Goal: Task Accomplishment & Management: Use online tool/utility

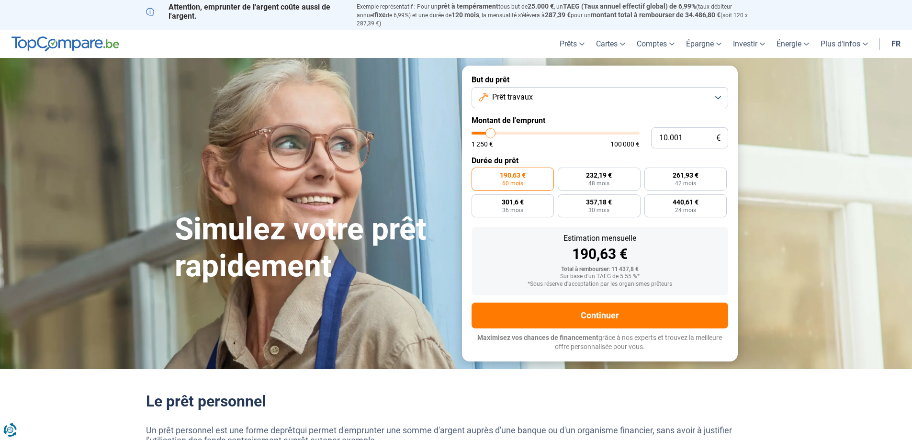
click at [722, 91] on button "Prêt travaux" at bounding box center [599, 97] width 256 height 21
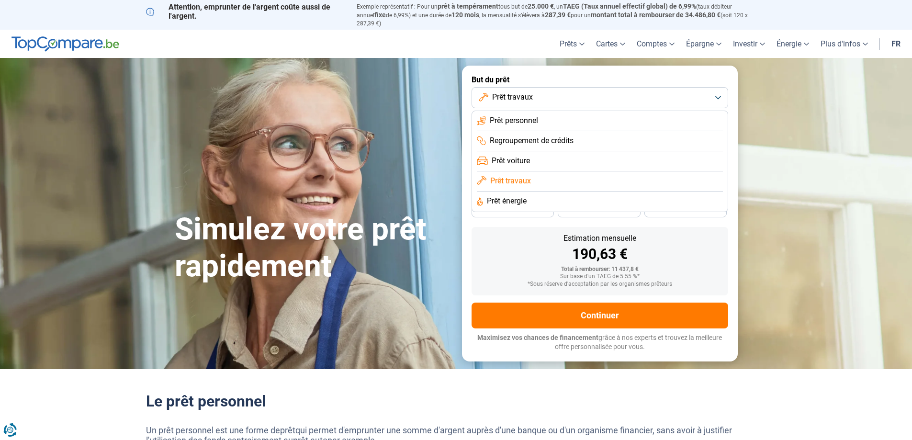
click at [515, 117] on span "Prêt personnel" at bounding box center [514, 120] width 48 height 11
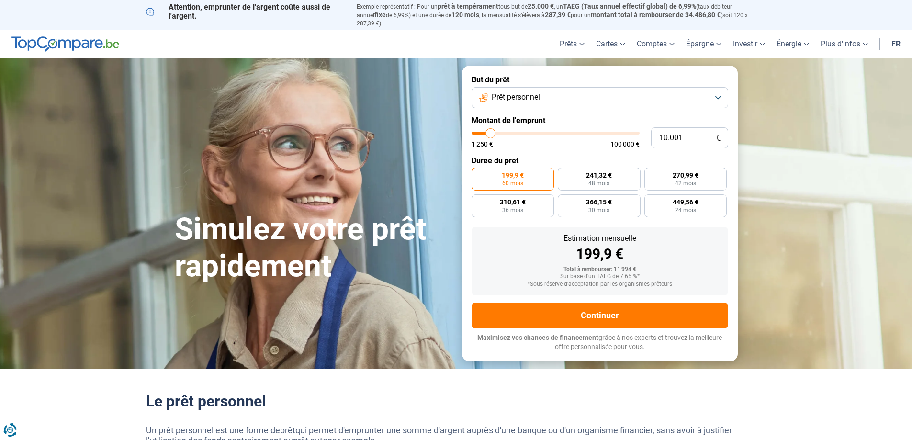
click at [713, 89] on button "Prêt personnel" at bounding box center [599, 97] width 256 height 21
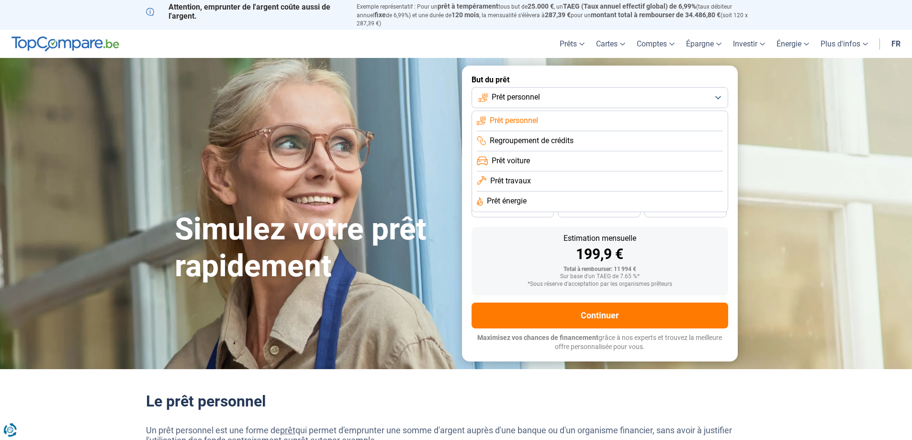
click at [516, 176] on span "Prêt travaux" at bounding box center [510, 181] width 41 height 11
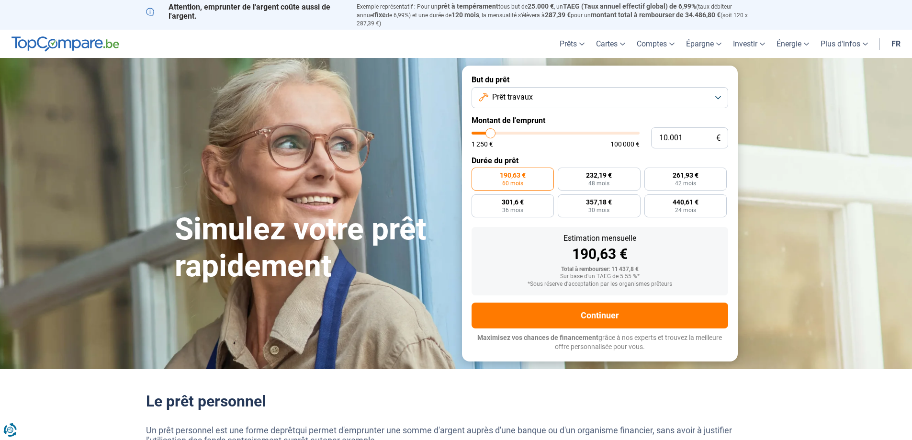
type input "9.750"
type input "9750"
type input "10.000"
type input "10000"
type input "10.250"
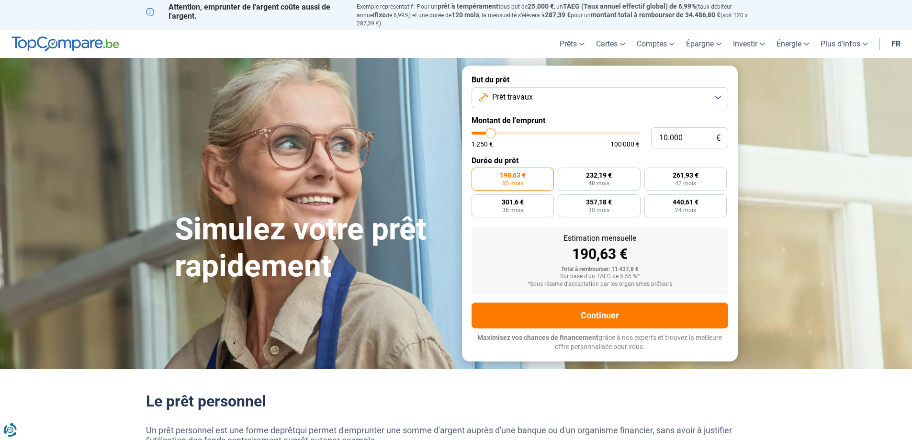
type input "10250"
type input "11.000"
type input "11000"
type input "11.250"
type input "11250"
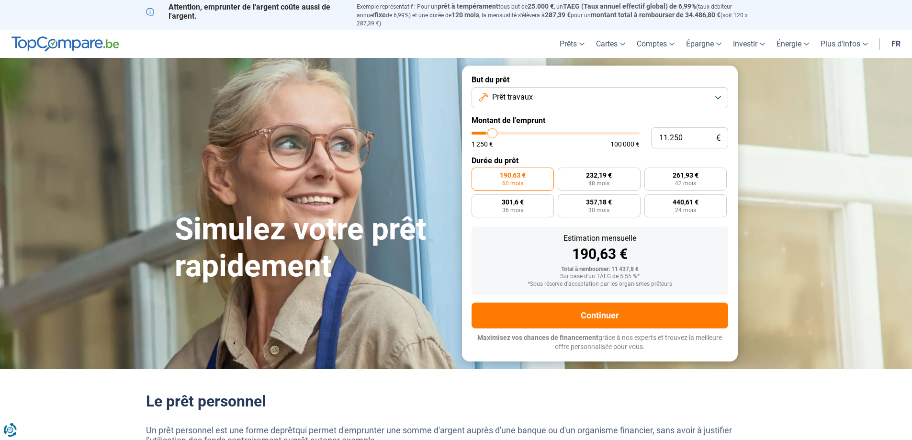
type input "11.750"
type input "11750"
type input "12.500"
type input "12500"
type input "13.000"
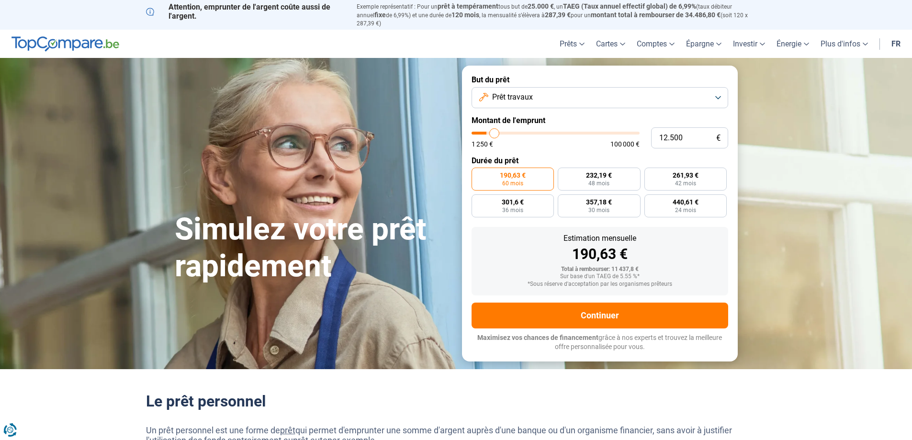
type input "13000"
type input "13.500"
type input "13500"
type input "14.500"
type input "14500"
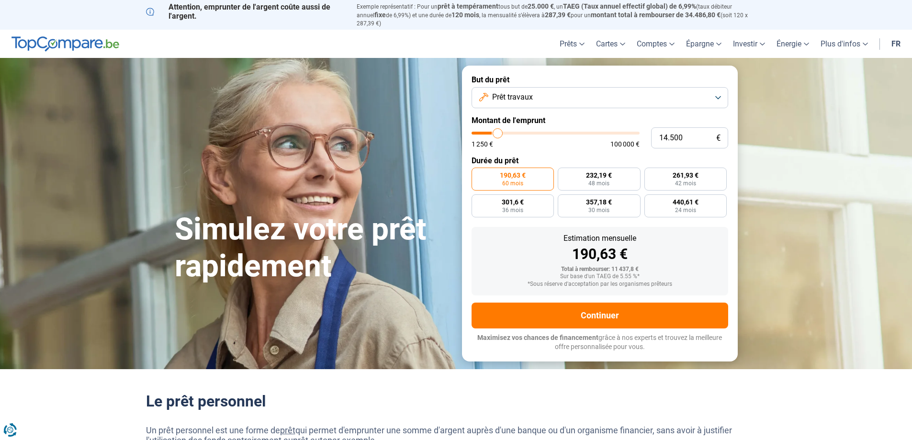
type input "15.750"
type input "15750"
type input "16.250"
type input "16250"
type input "16.500"
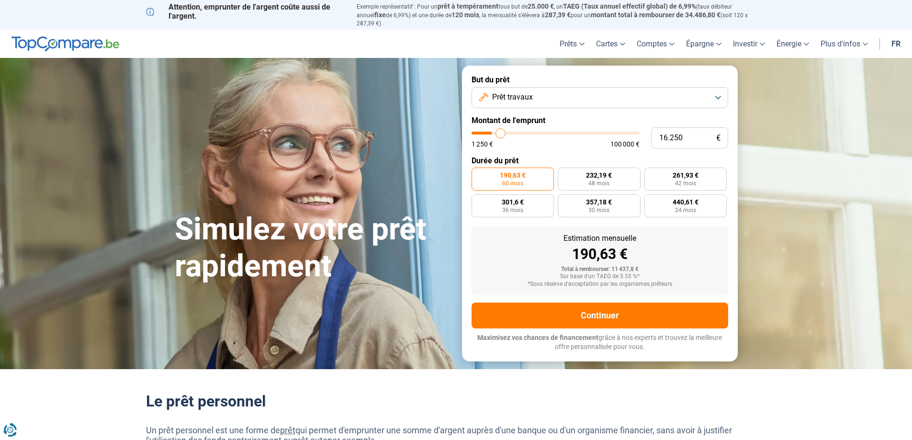
type input "16500"
type input "17.000"
type input "17000"
type input "17.250"
type input "17250"
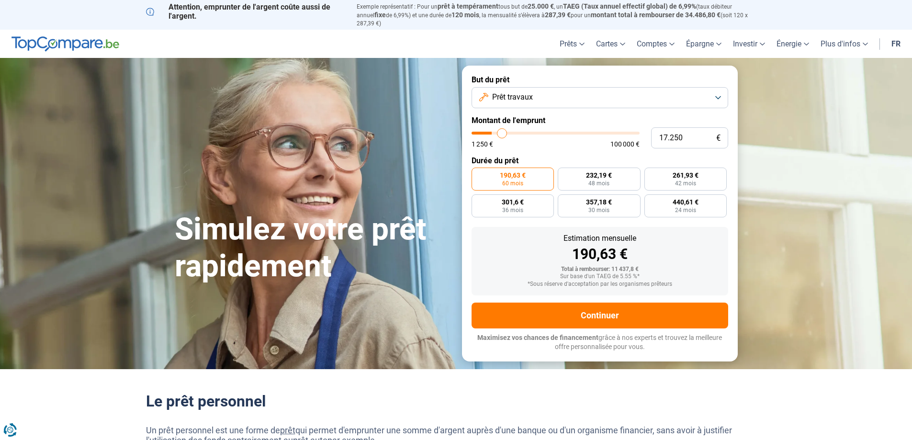
type input "17.750"
type input "17750"
type input "18.000"
type input "18000"
type input "18.750"
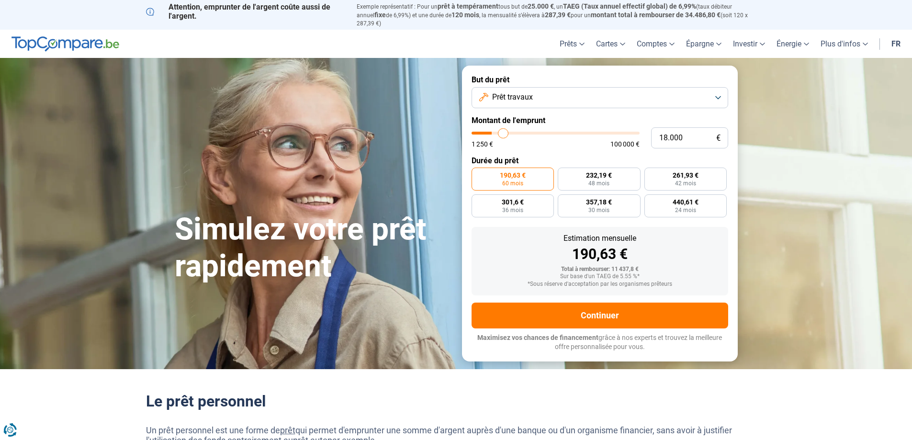
type input "18750"
type input "19.000"
type input "19000"
type input "19.250"
type input "19250"
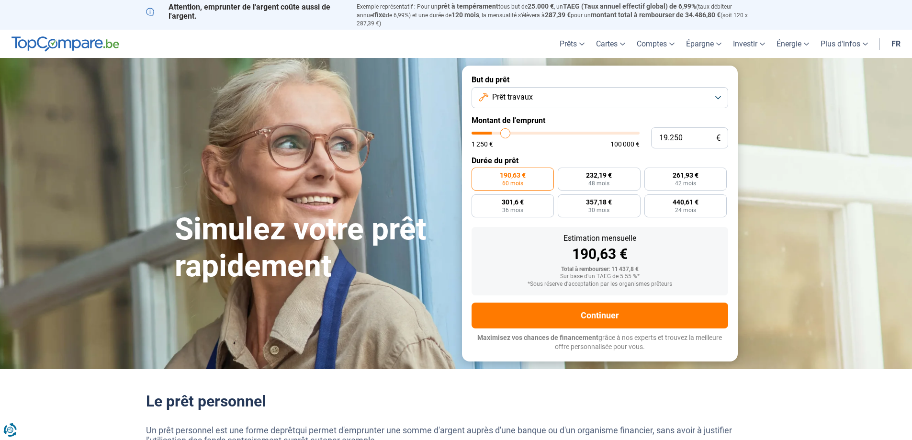
type input "19.750"
type input "19750"
type input "20.000"
type input "20000"
type input "20.500"
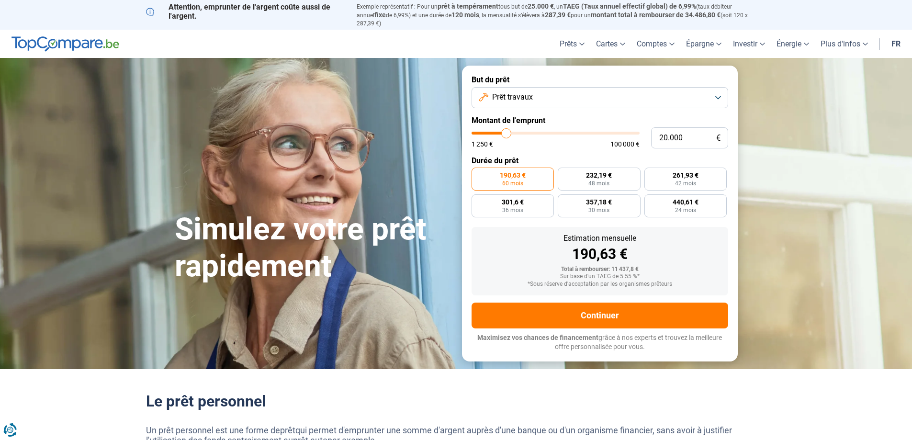
type input "20500"
type input "21.250"
type input "21250"
type input "21.500"
type input "21500"
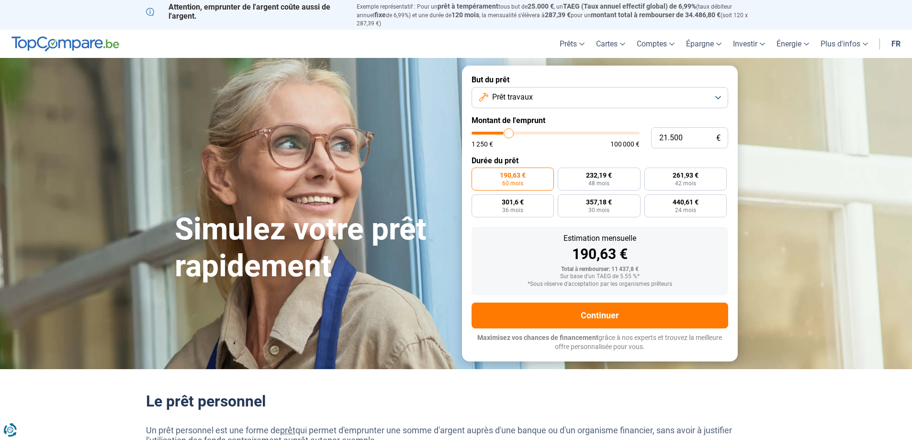
type input "21.750"
type input "21750"
type input "22.000"
type input "22000"
type input "22.250"
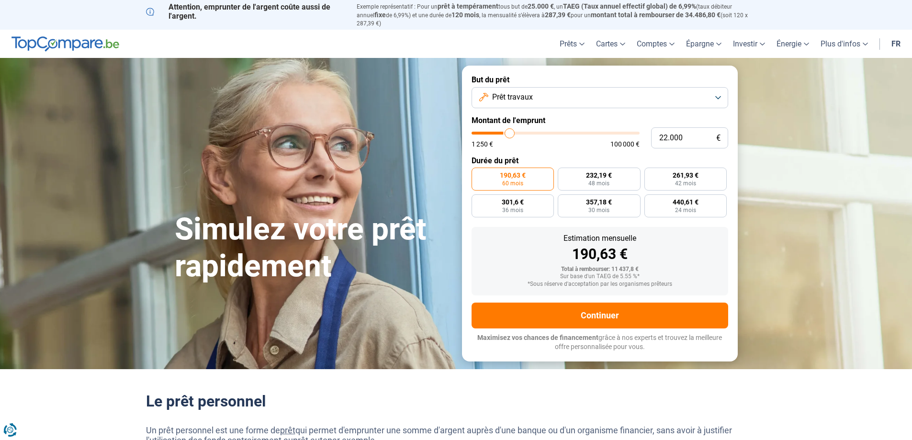
type input "22250"
type input "22.750"
type input "22750"
type input "23.000"
type input "23000"
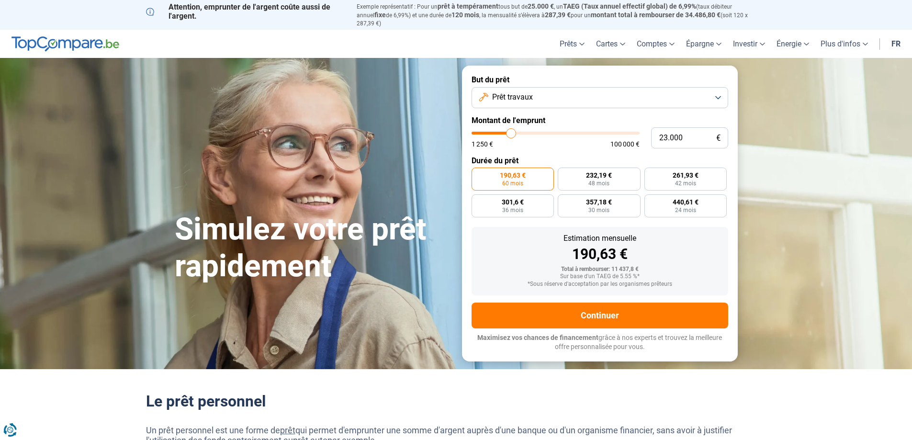
type input "23.750"
type input "23750"
type input "24.250"
type input "24250"
type input "24.500"
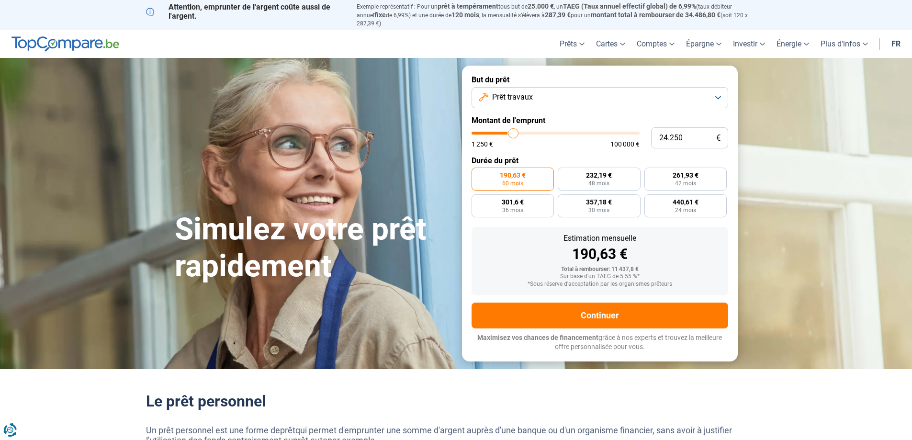
type input "24500"
type input "24.750"
type input "24750"
type input "25.000"
type input "25000"
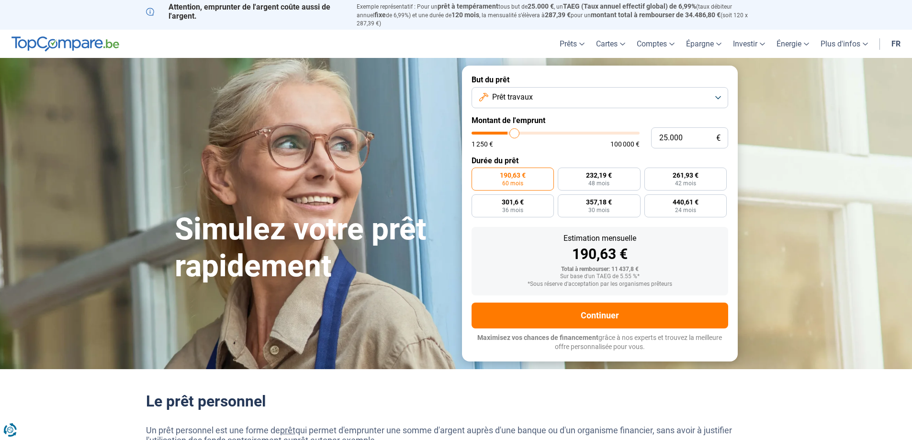
type input "25.750"
type input "25750"
type input "26.500"
type input "26500"
type input "27.250"
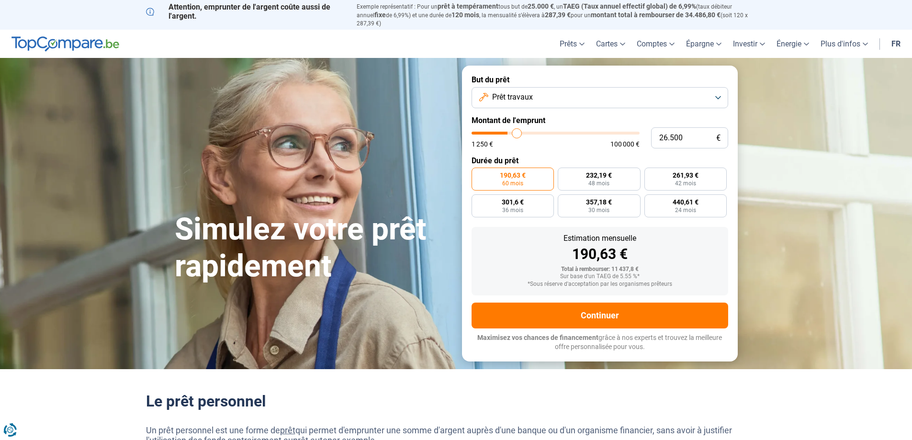
type input "27250"
type input "27.500"
type input "27500"
type input "27.750"
type input "27750"
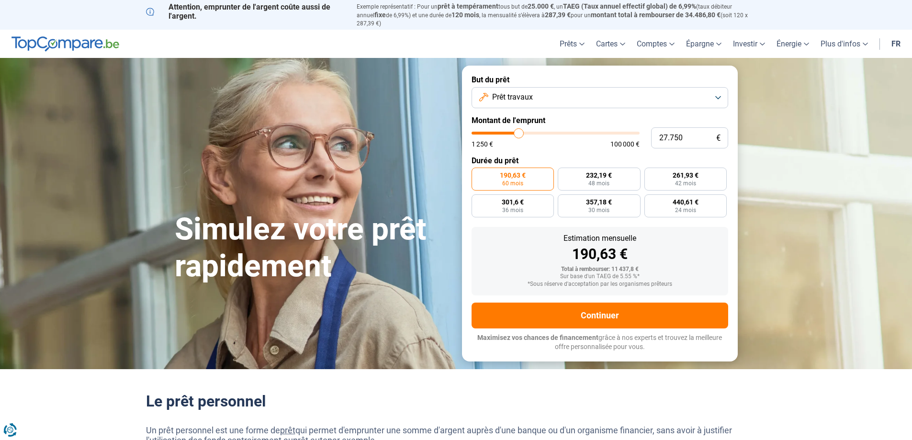
type input "28.000"
type input "28000"
type input "28.250"
type input "28250"
type input "28.750"
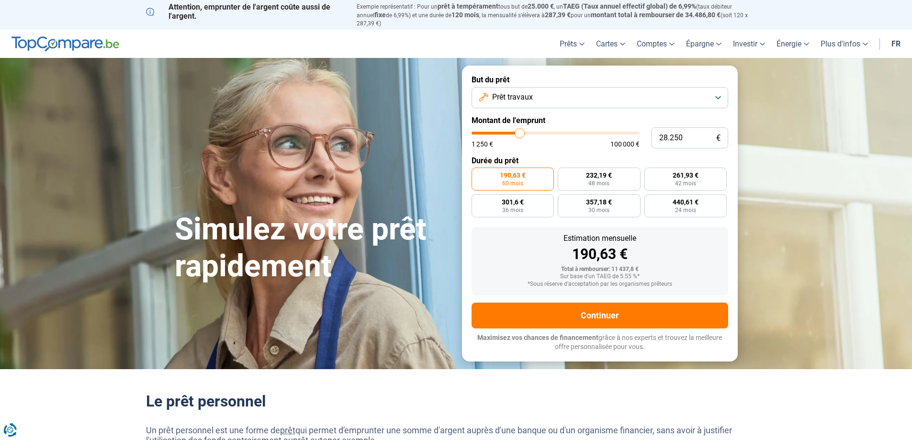
type input "28750"
type input "29.250"
type input "29250"
type input "29.500"
type input "29500"
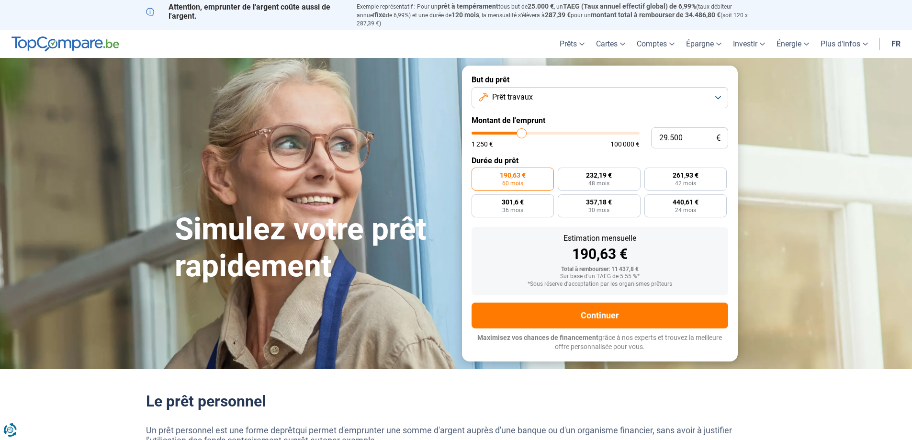
type input "29.750"
type input "29750"
type input "30.250"
type input "30250"
type input "30.750"
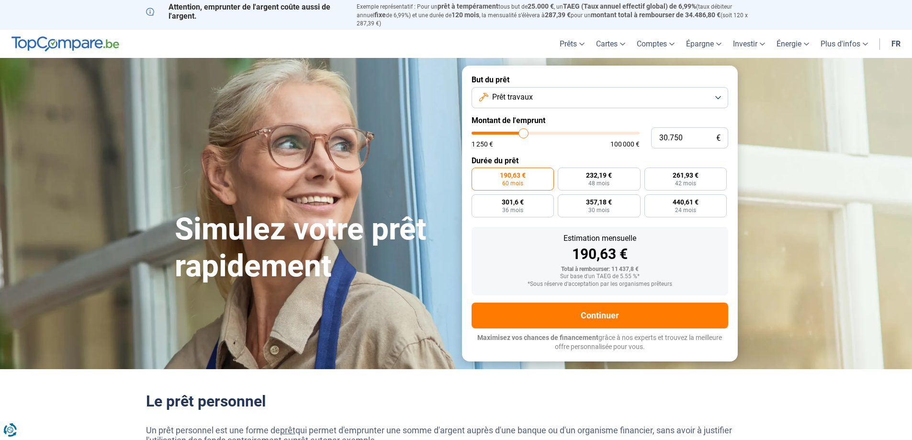
drag, startPoint x: 490, startPoint y: 127, endPoint x: 523, endPoint y: 131, distance: 33.7
type input "30750"
click at [523, 132] on input "range" at bounding box center [555, 133] width 168 height 3
radio input "false"
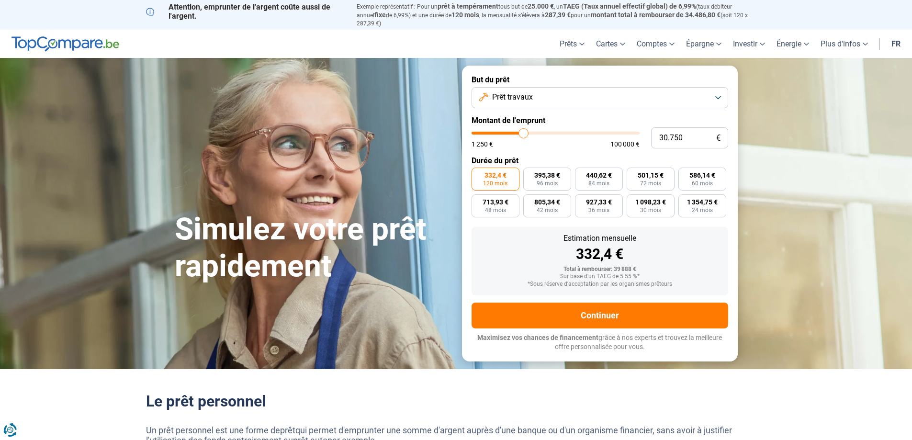
click at [497, 172] on span "332,4 €" at bounding box center [495, 175] width 22 height 7
click at [478, 170] on input "332,4 € 120 mois" at bounding box center [474, 170] width 6 height 6
